Goal: Transaction & Acquisition: Purchase product/service

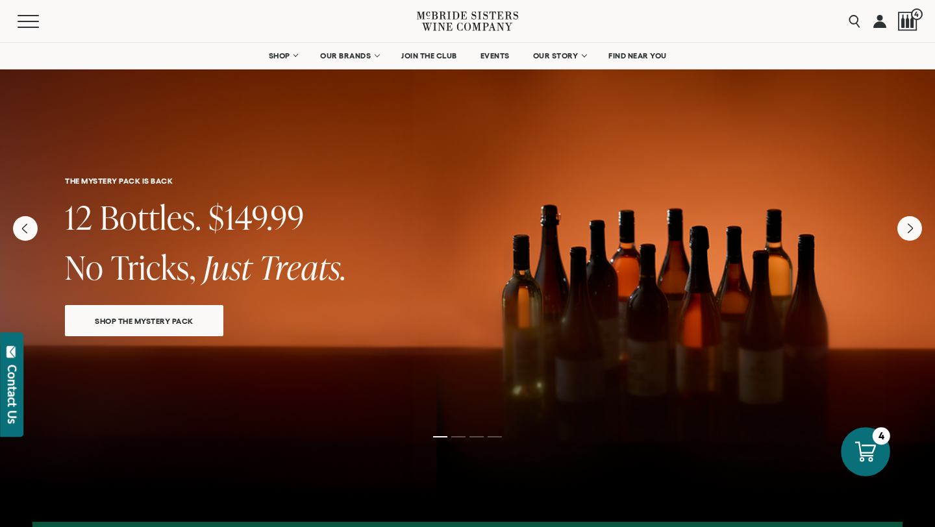
click at [857, 450] on icon at bounding box center [865, 451] width 21 height 21
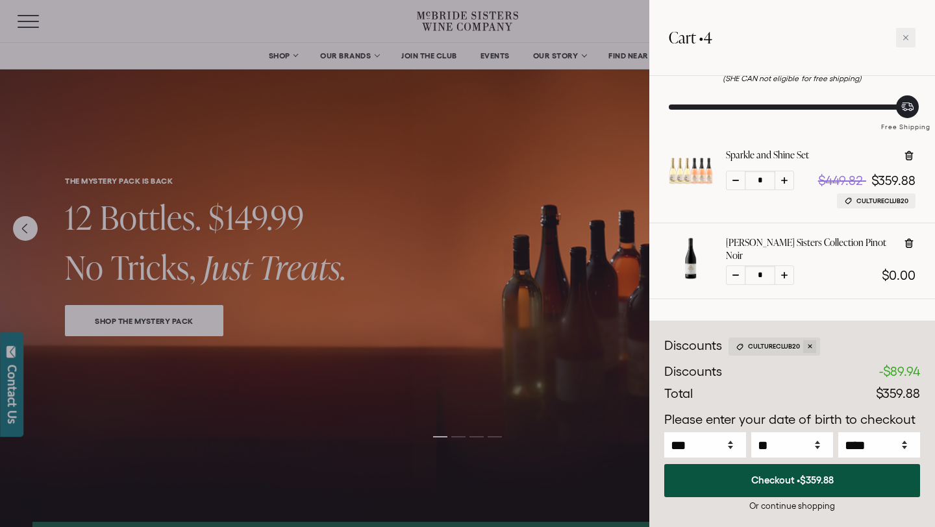
scroll to position [90, 0]
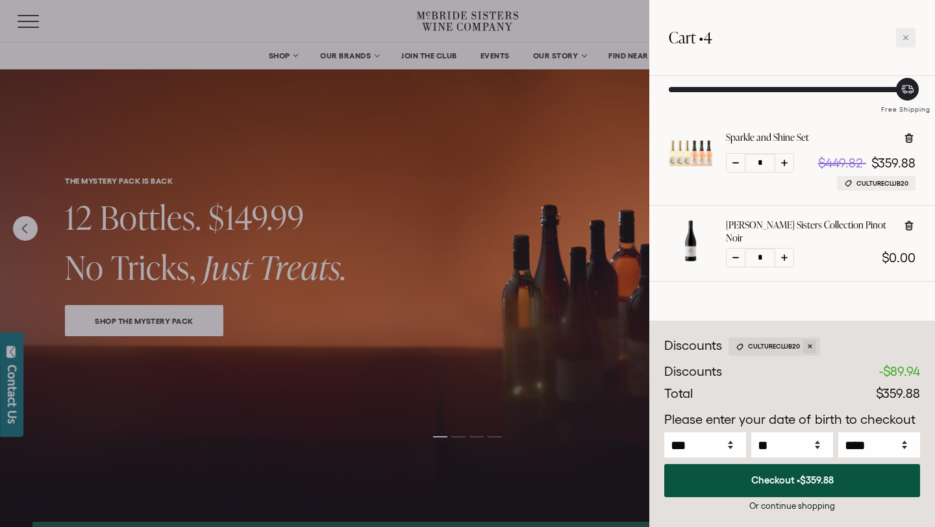
click at [906, 133] on icon at bounding box center [908, 138] width 13 height 13
type input "*"
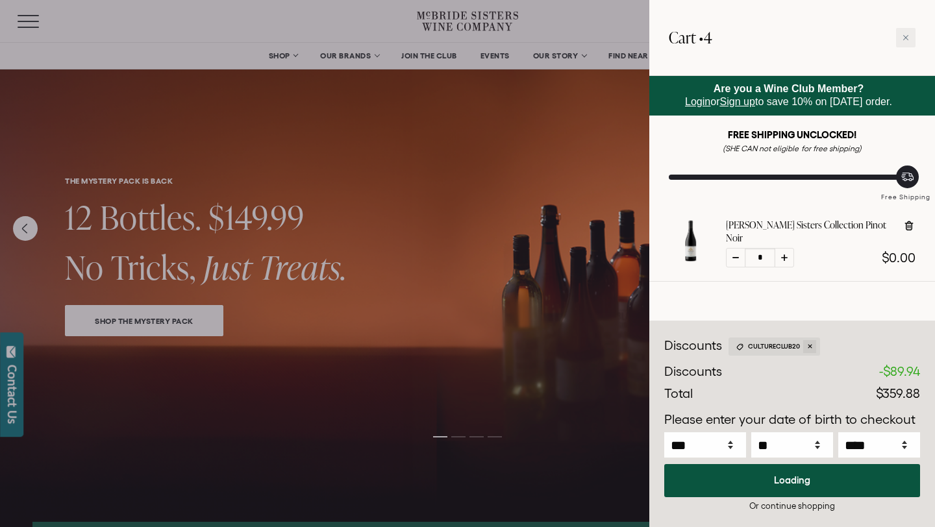
scroll to position [0, 0]
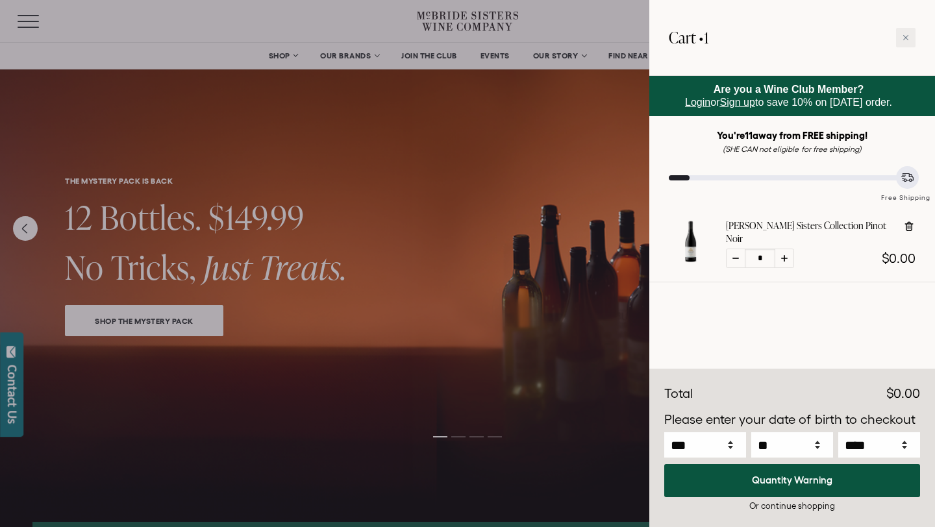
click at [266, 20] on div at bounding box center [467, 263] width 935 height 527
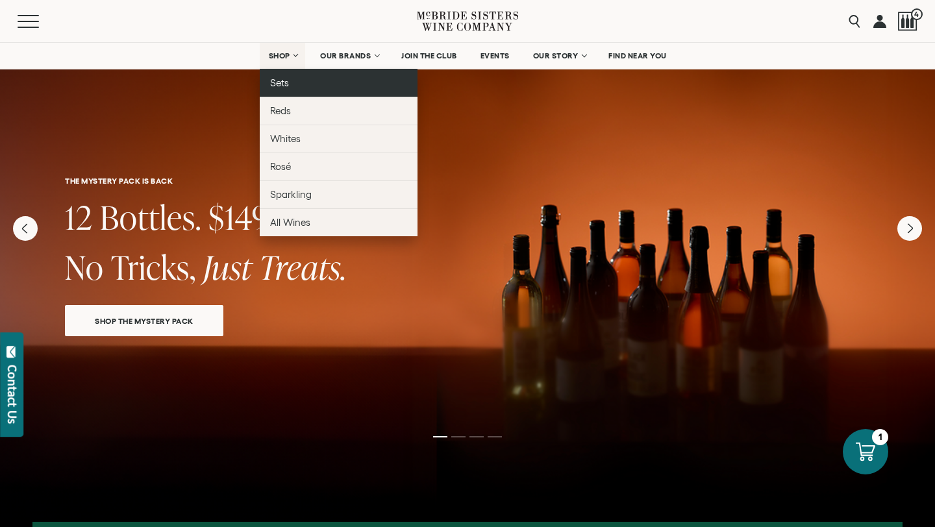
click at [291, 90] on link "Sets" at bounding box center [339, 83] width 158 height 28
select select "****"
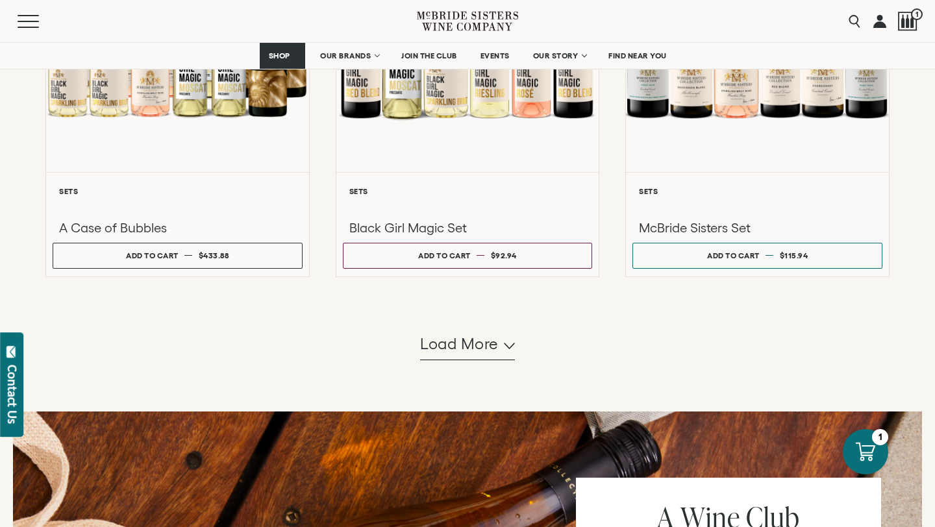
scroll to position [1131, 0]
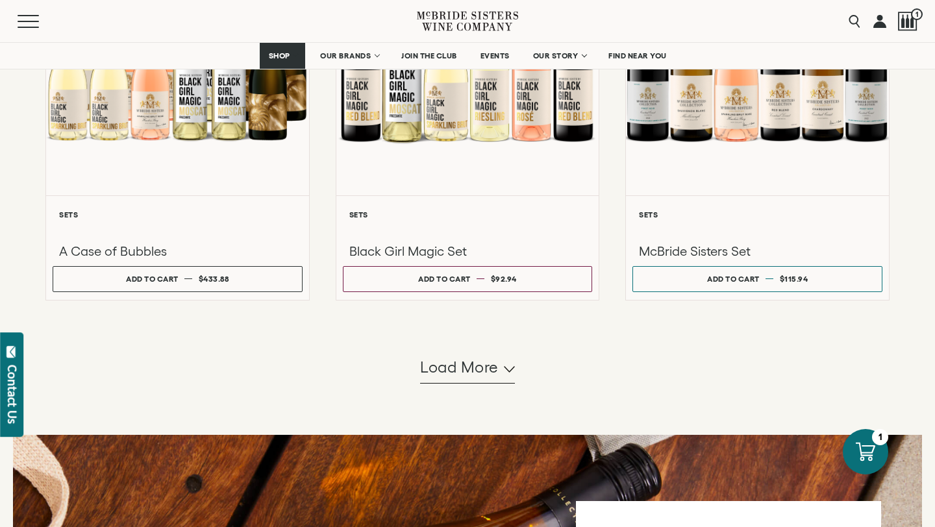
click at [441, 376] on span "Load more" at bounding box center [459, 367] width 79 height 22
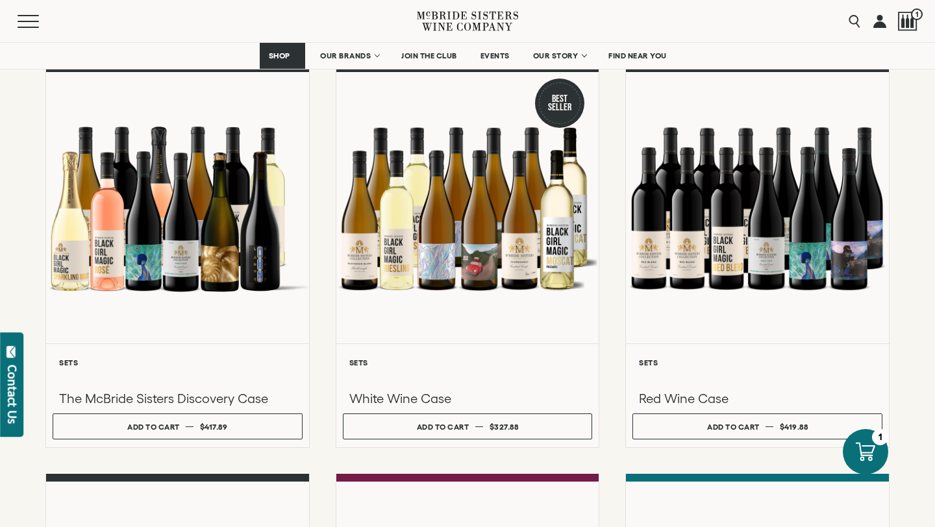
scroll to position [572, 0]
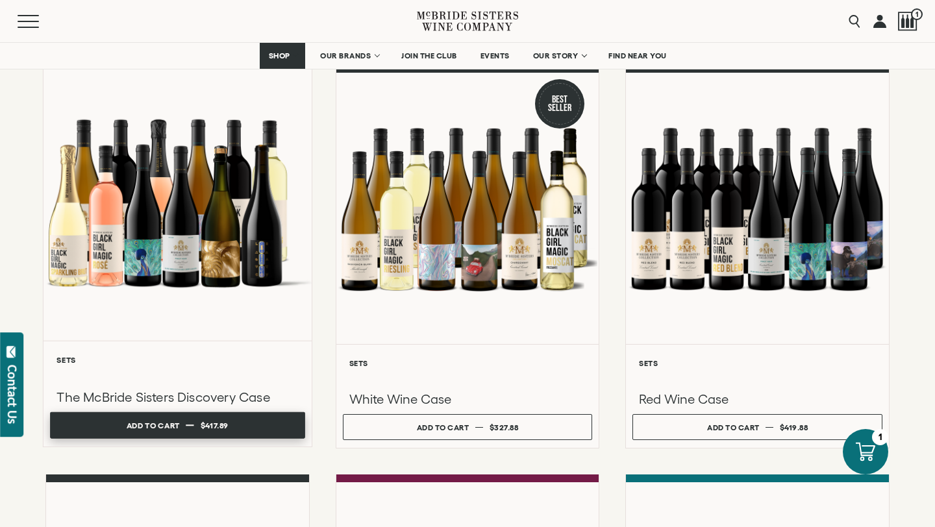
click at [255, 424] on button "Add to cart Regular price $417.89 Regular price Sale price $417.89 Unit price /…" at bounding box center [177, 425] width 254 height 27
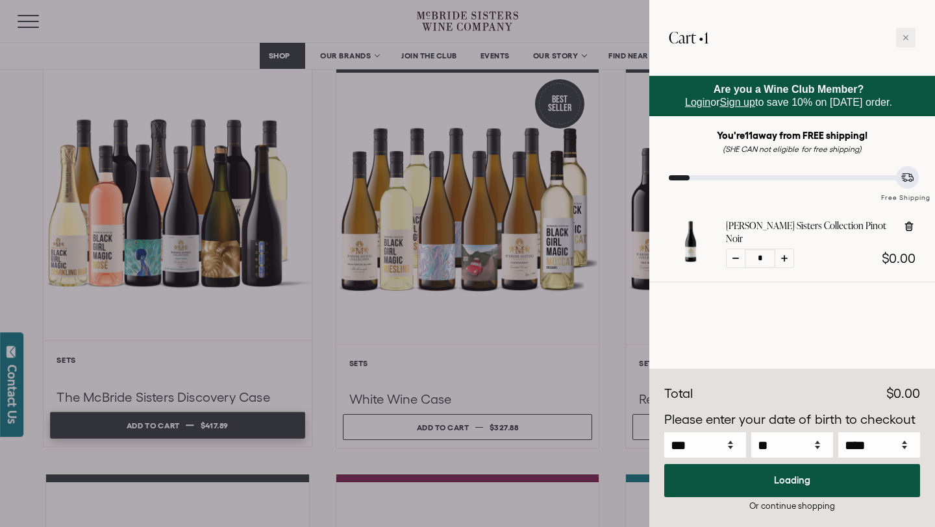
select select "****"
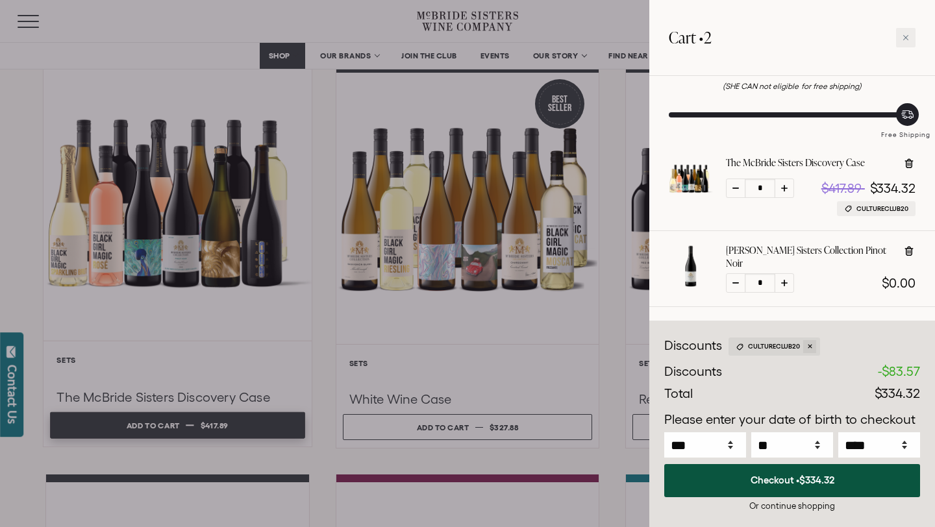
scroll to position [90, 0]
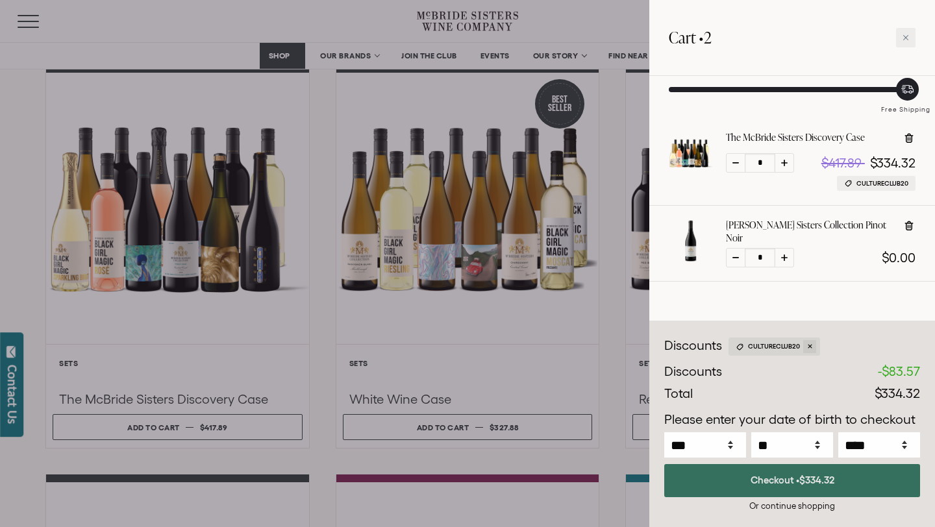
click at [829, 481] on span "$334.32" at bounding box center [816, 479] width 35 height 11
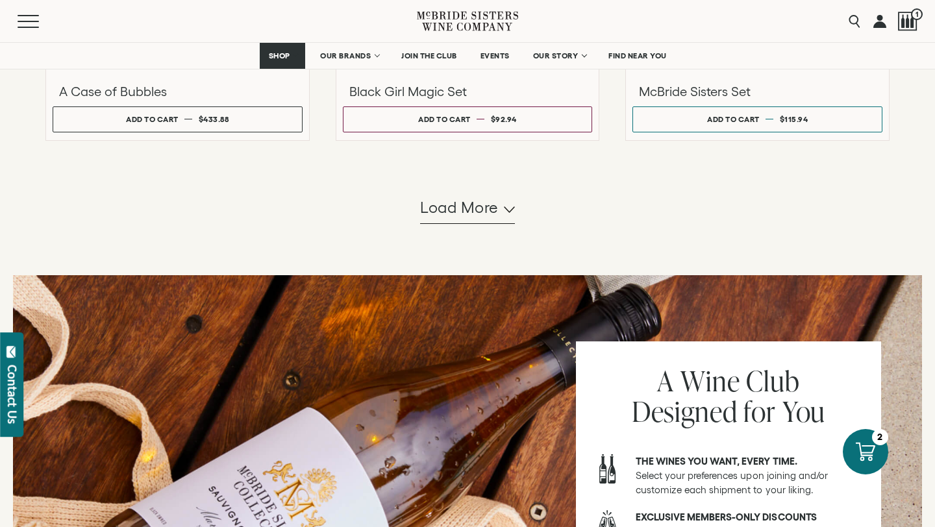
scroll to position [1290, 0]
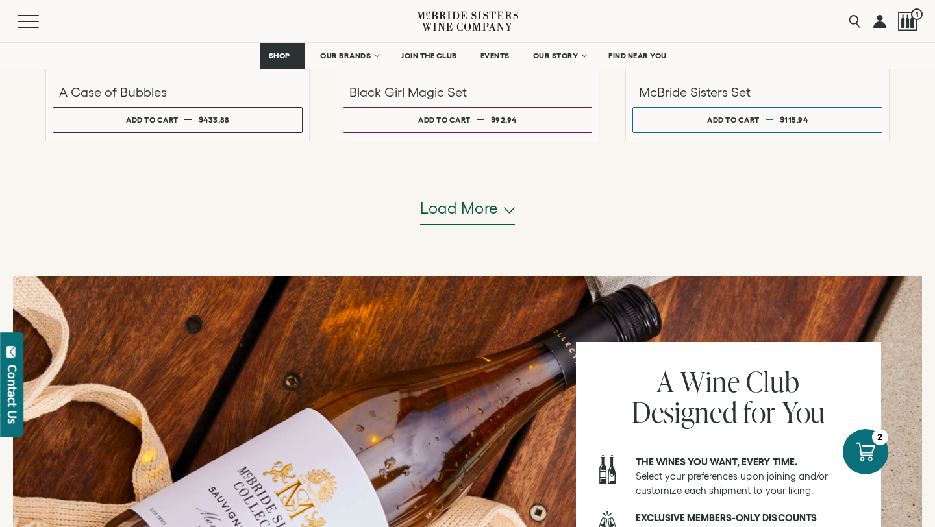
click at [453, 223] on button "Load more" at bounding box center [467, 208] width 95 height 31
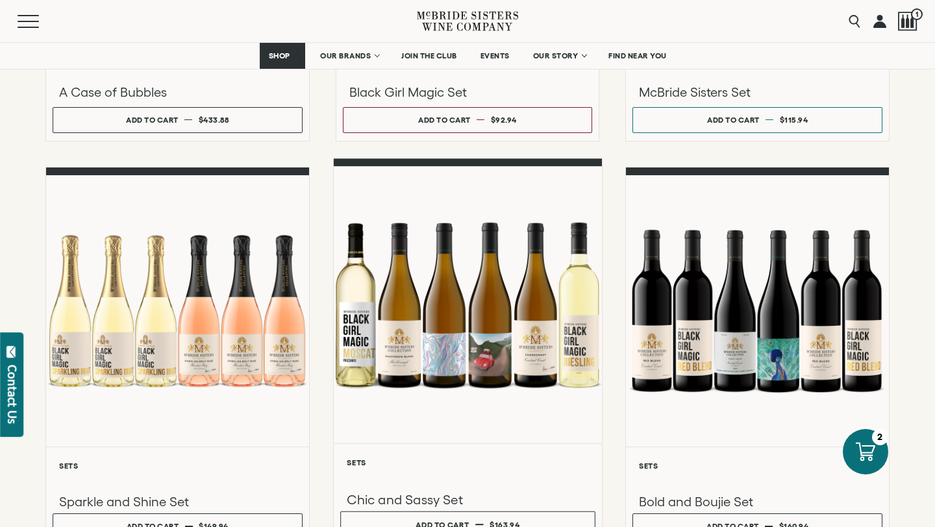
select select "****"
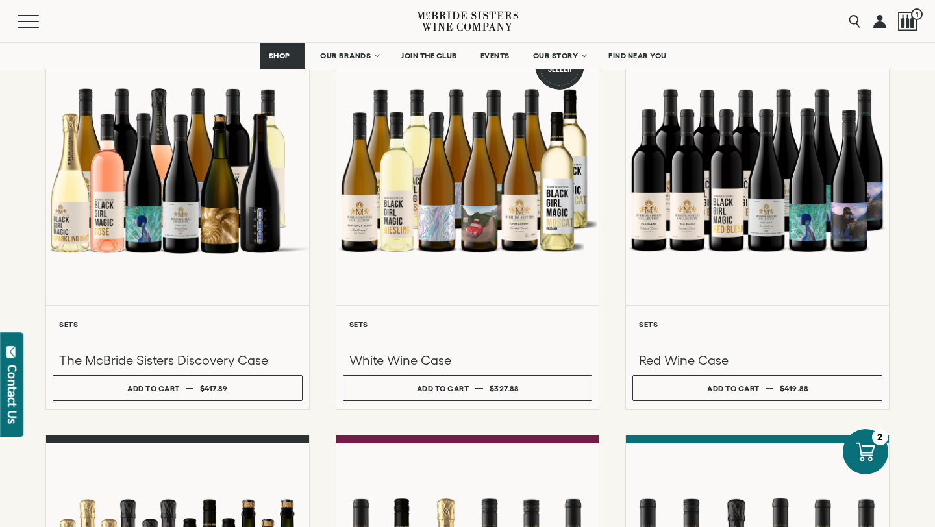
scroll to position [608, 0]
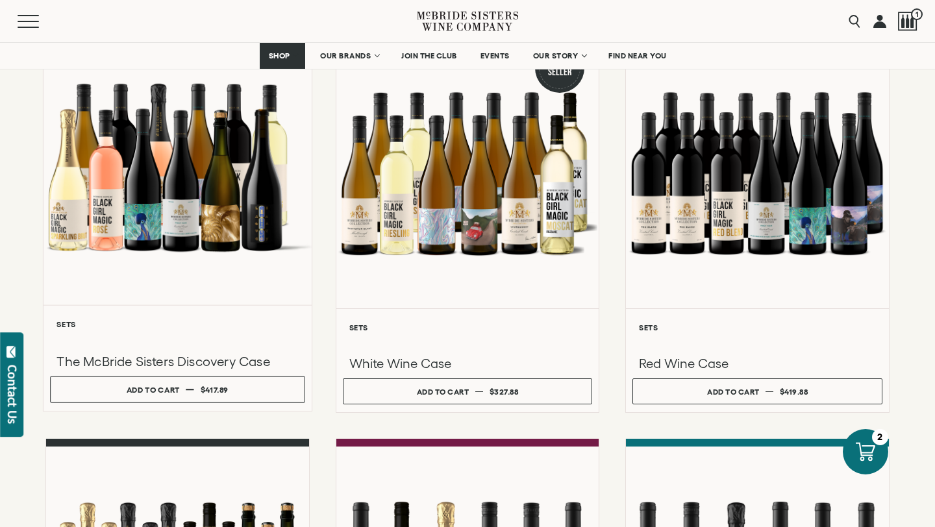
click at [245, 300] on div at bounding box center [177, 167] width 268 height 277
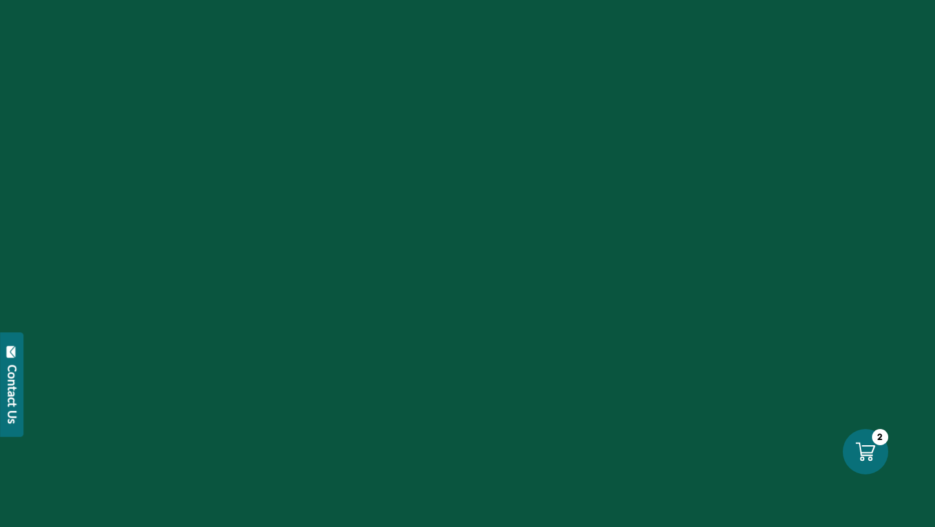
select select "****"
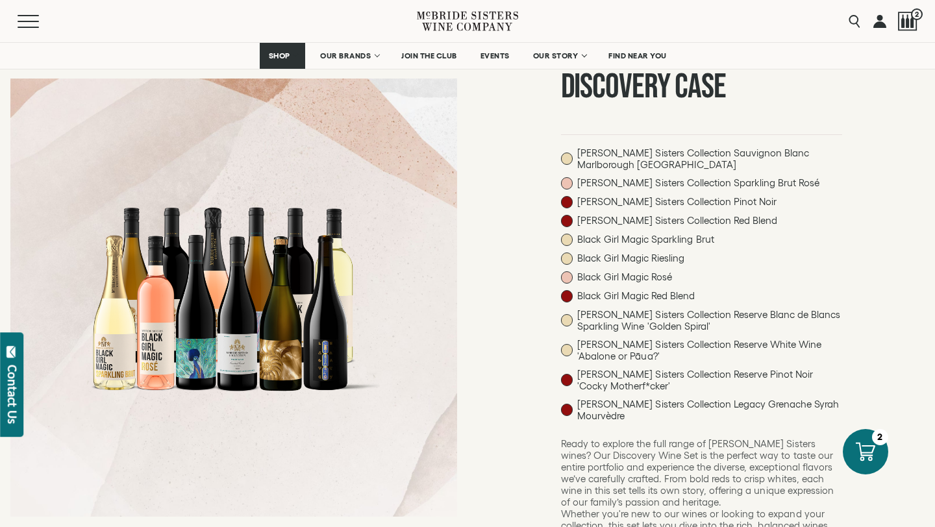
scroll to position [148, 0]
